Goal: Find specific page/section: Find specific page/section

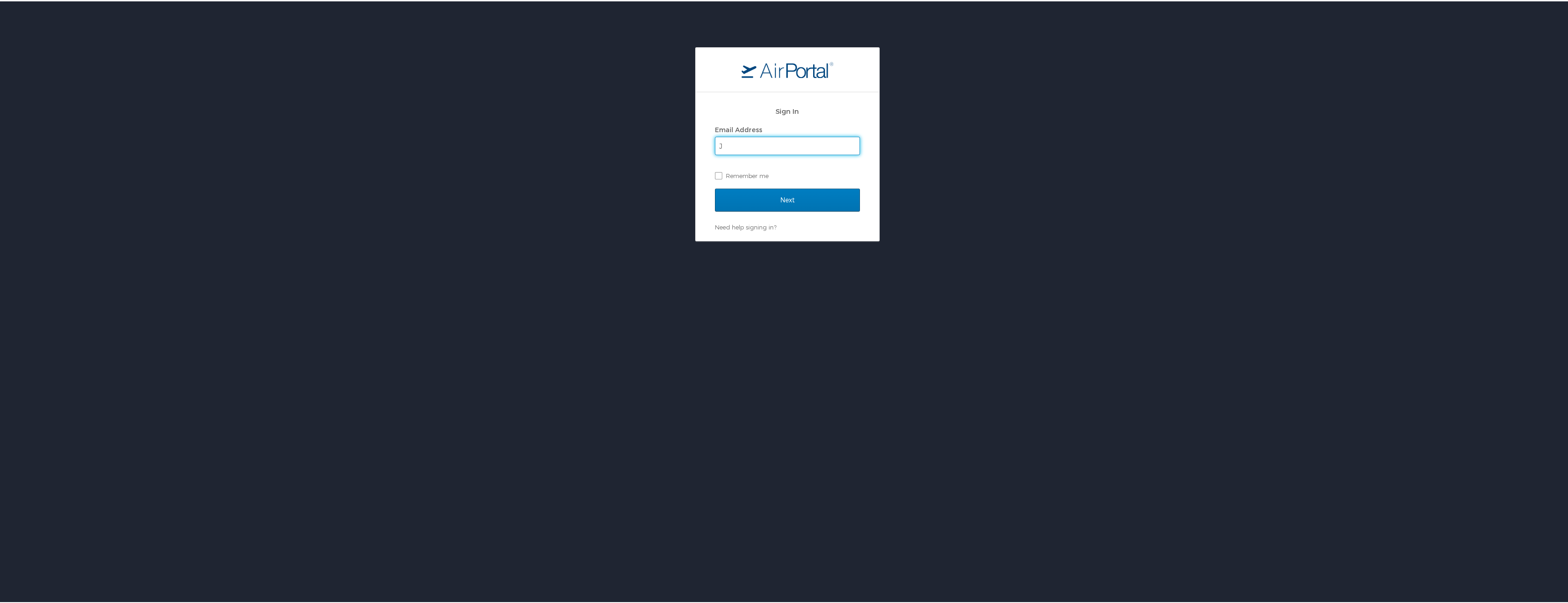
type input "J00090297@jsums.edu"
click at [782, 199] on input "Next" at bounding box center [787, 198] width 145 height 23
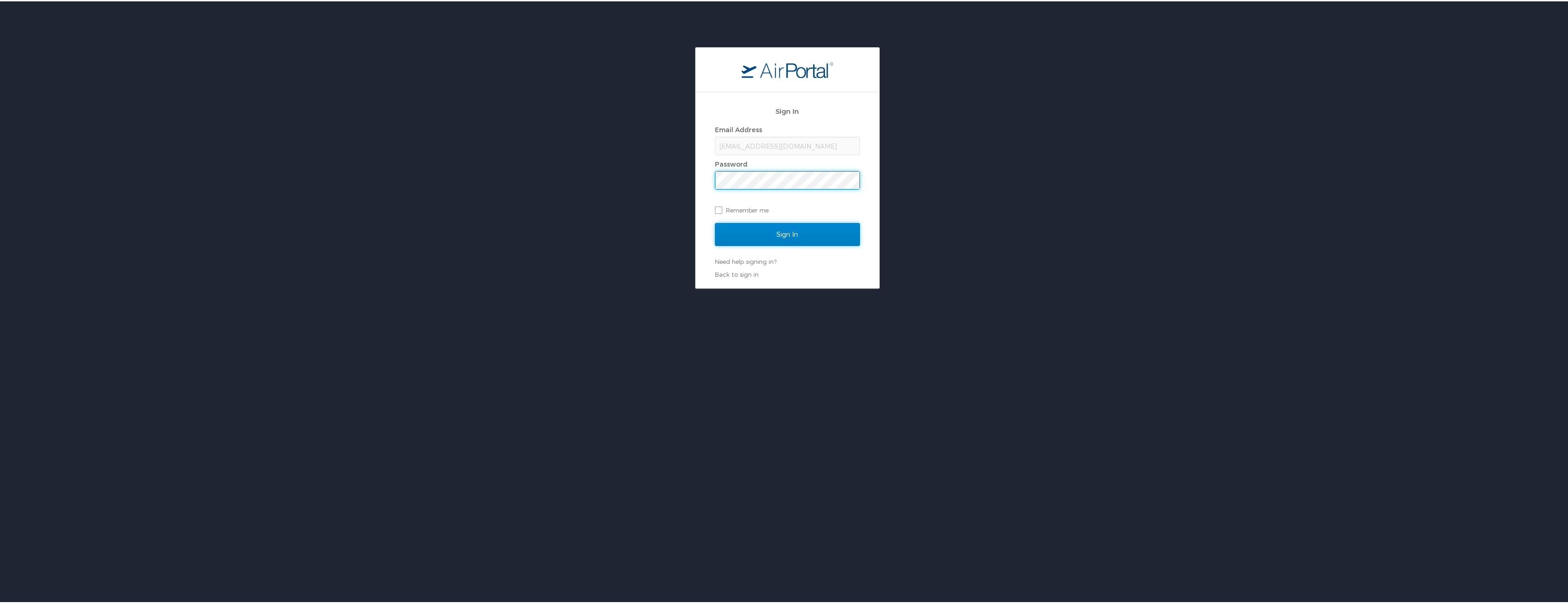
click at [770, 232] on input "Sign In" at bounding box center [787, 232] width 145 height 23
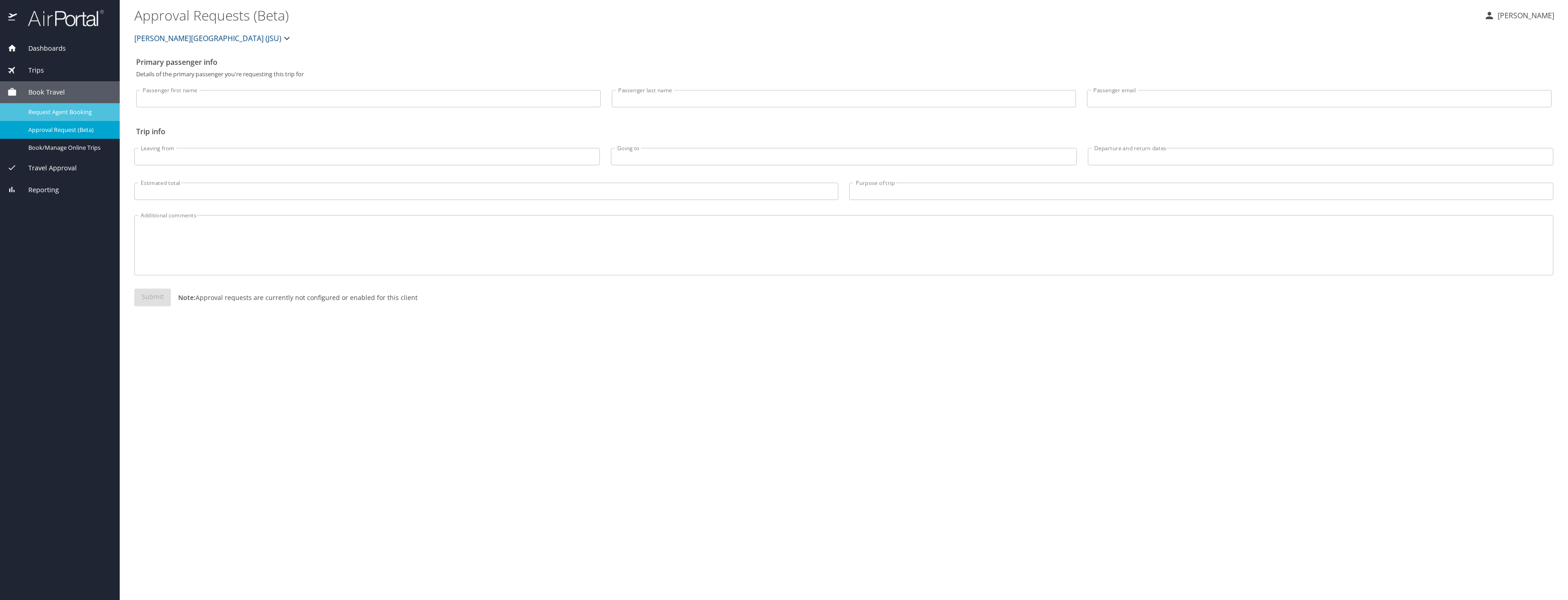
click at [59, 112] on span "Request Agent Booking" at bounding box center [68, 112] width 80 height 9
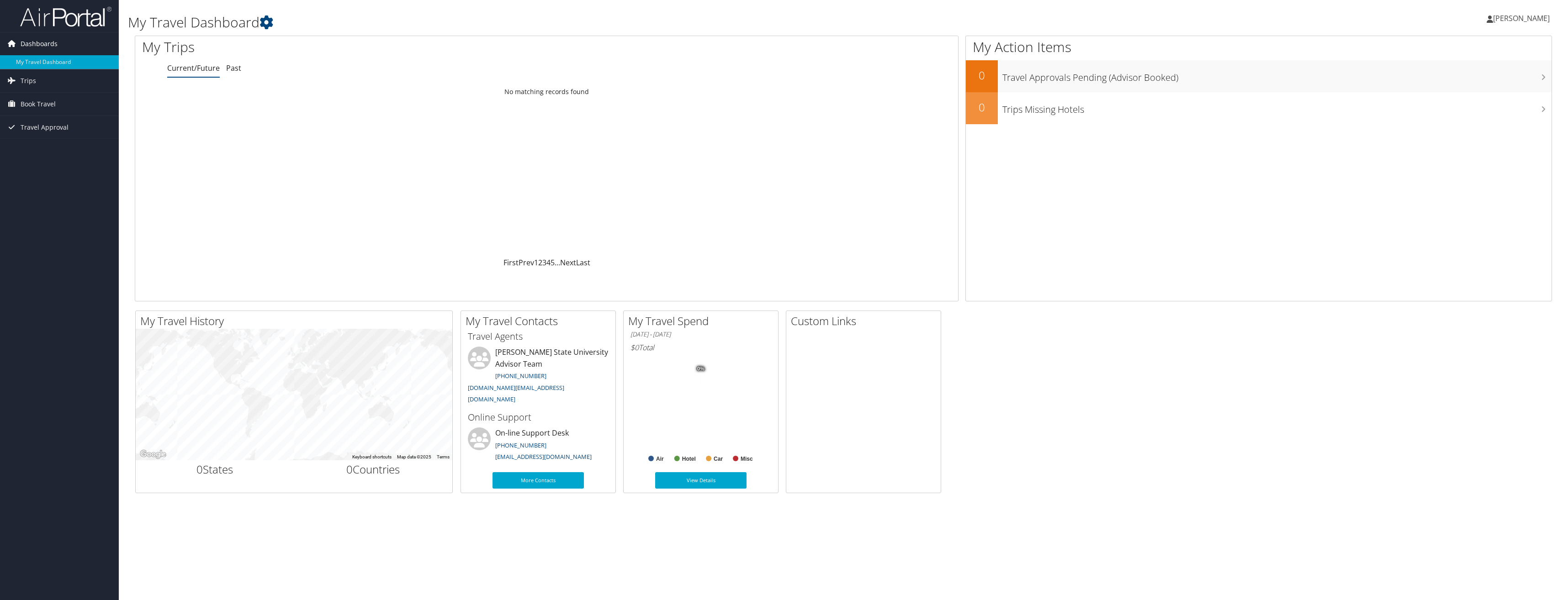
click at [28, 42] on span "Dashboards" at bounding box center [39, 43] width 37 height 23
click at [26, 64] on link "My Travel Dashboard" at bounding box center [59, 61] width 119 height 13
click at [268, 20] on icon at bounding box center [266, 22] width 13 height 13
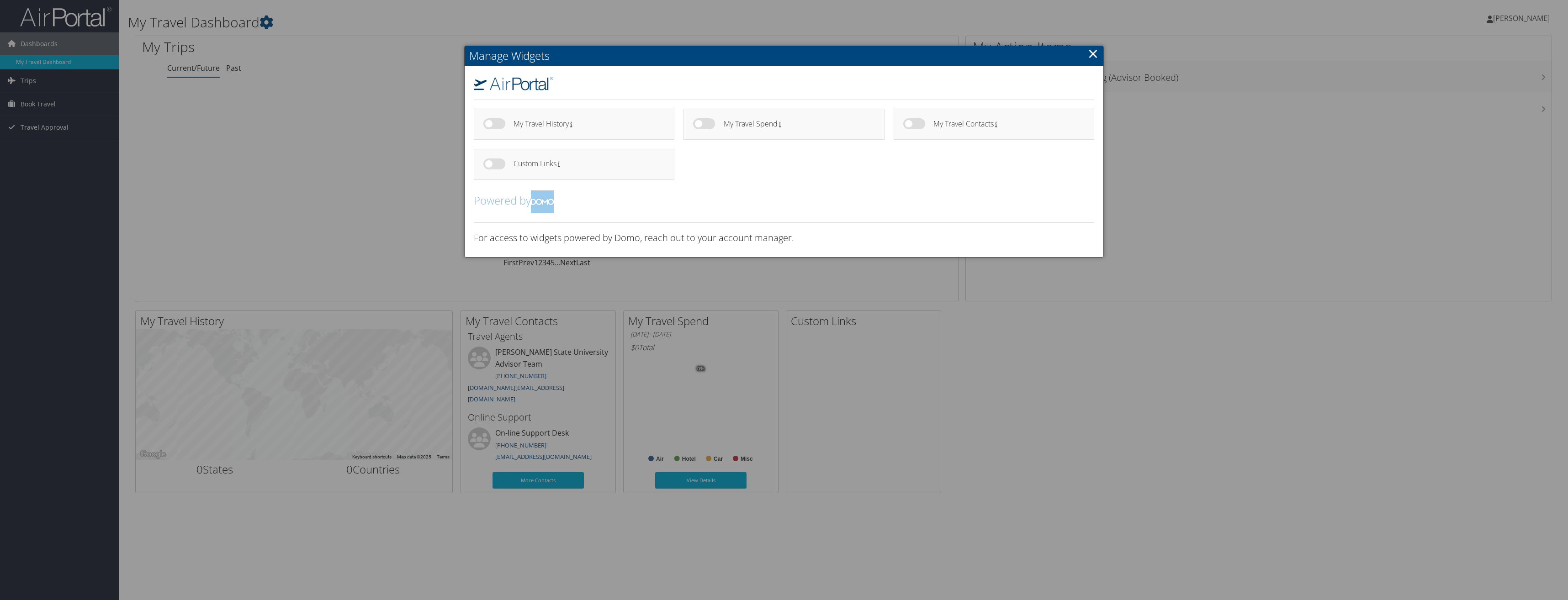
click at [1093, 51] on link "×" at bounding box center [1093, 53] width 10 height 18
